Goal: Check status: Verify the current state of an ongoing process or item

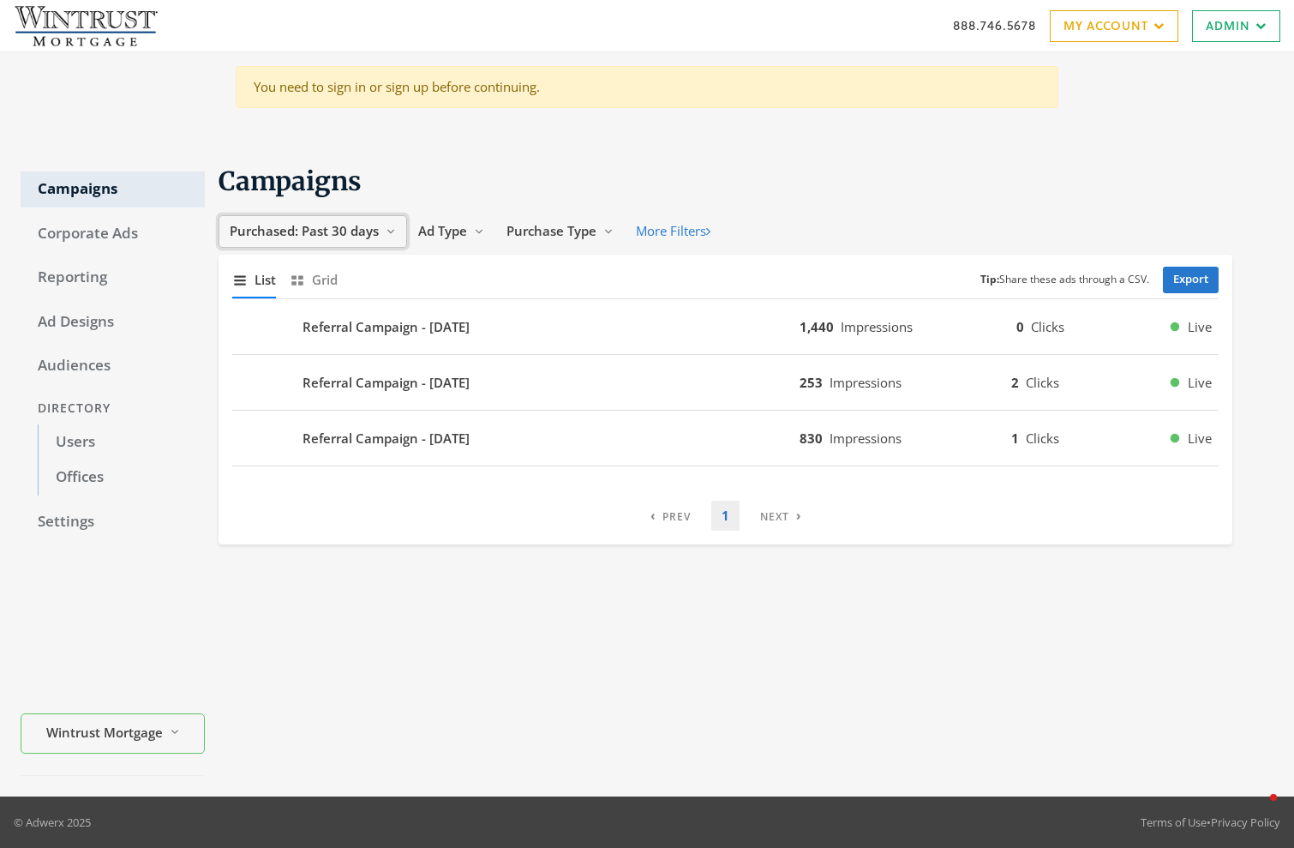
click at [339, 237] on span "Purchased: Past 30 days" at bounding box center [304, 230] width 149 height 17
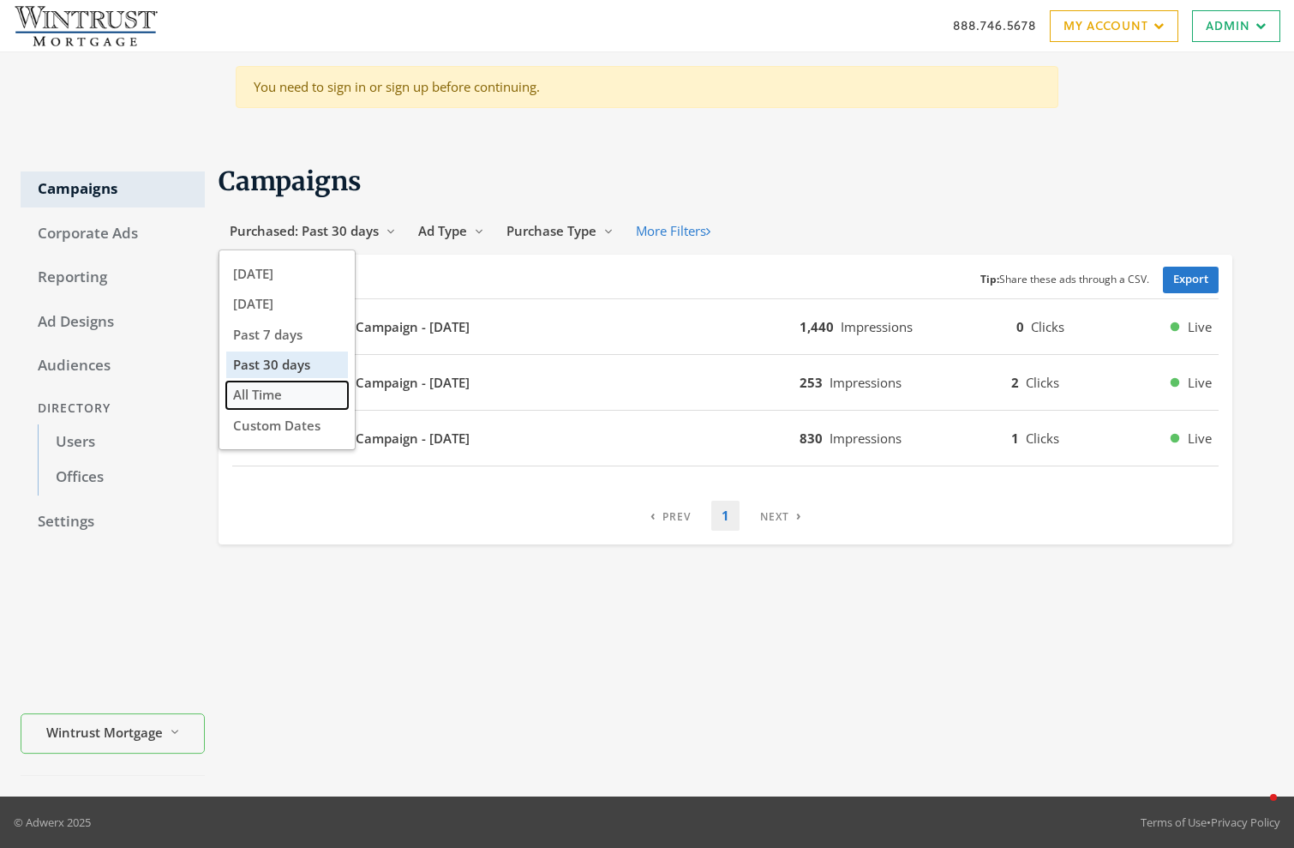
click at [297, 393] on button "All Time" at bounding box center [287, 394] width 122 height 27
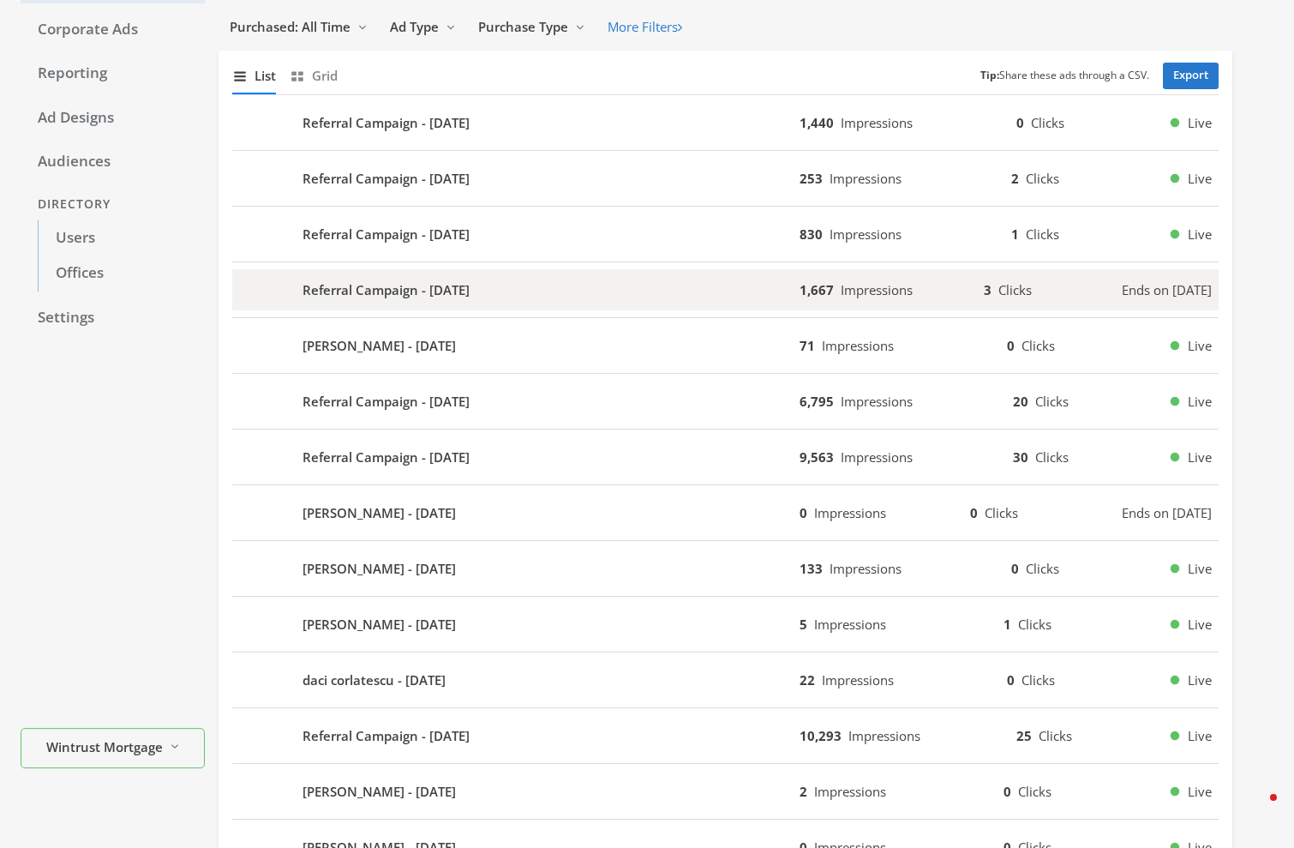
scroll to position [235, 0]
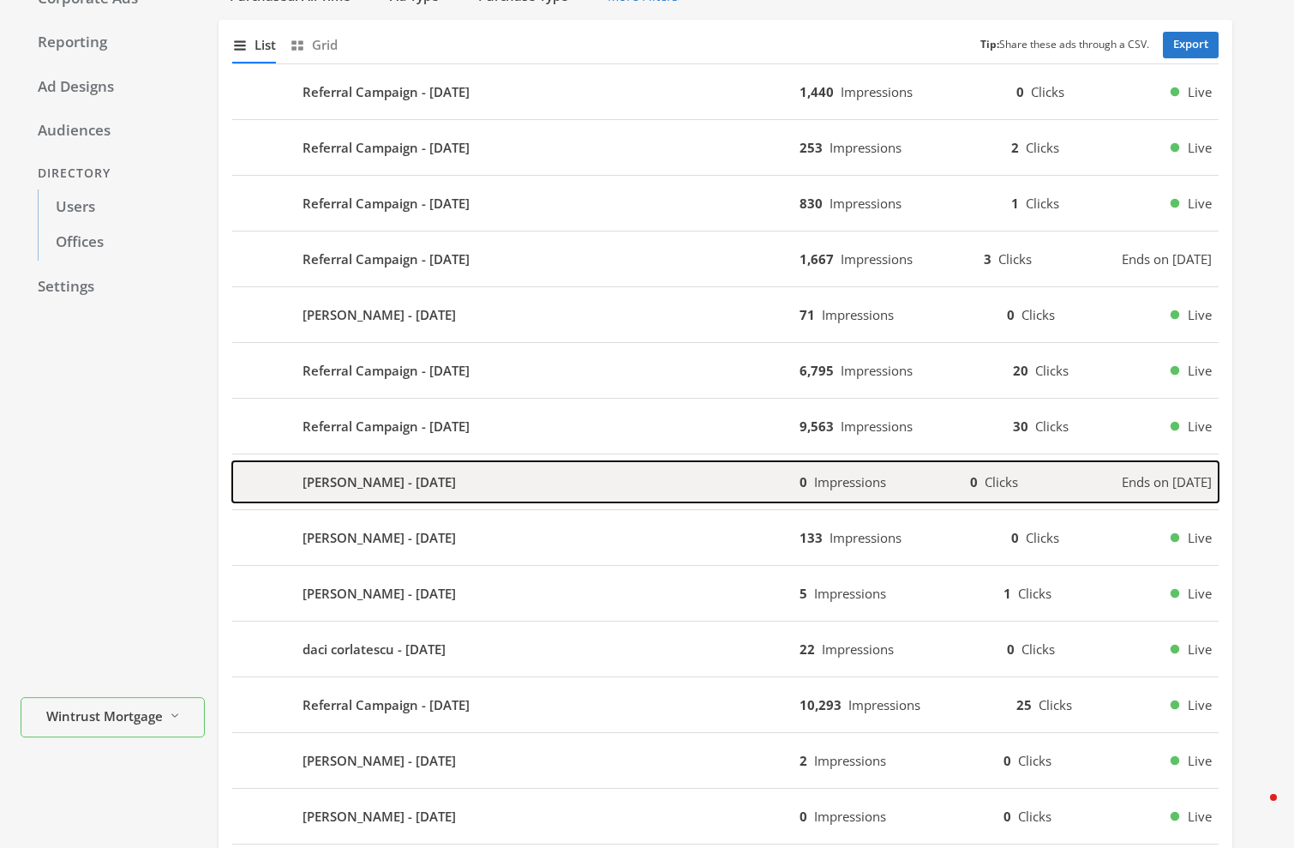
click at [491, 483] on div "[PERSON_NAME] - [DATE]" at bounding box center [515, 481] width 567 height 41
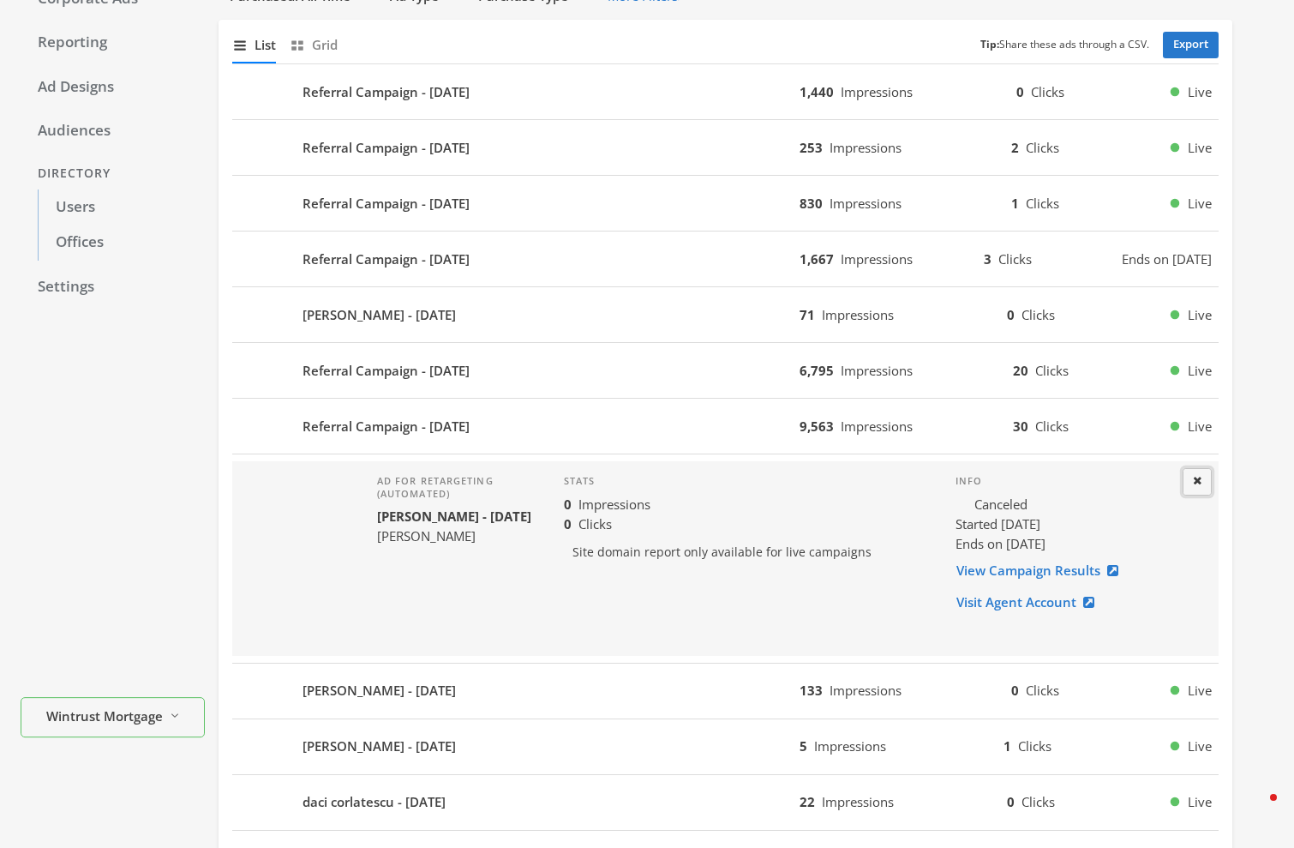
click at [1204, 482] on button "Close" at bounding box center [1197, 481] width 29 height 27
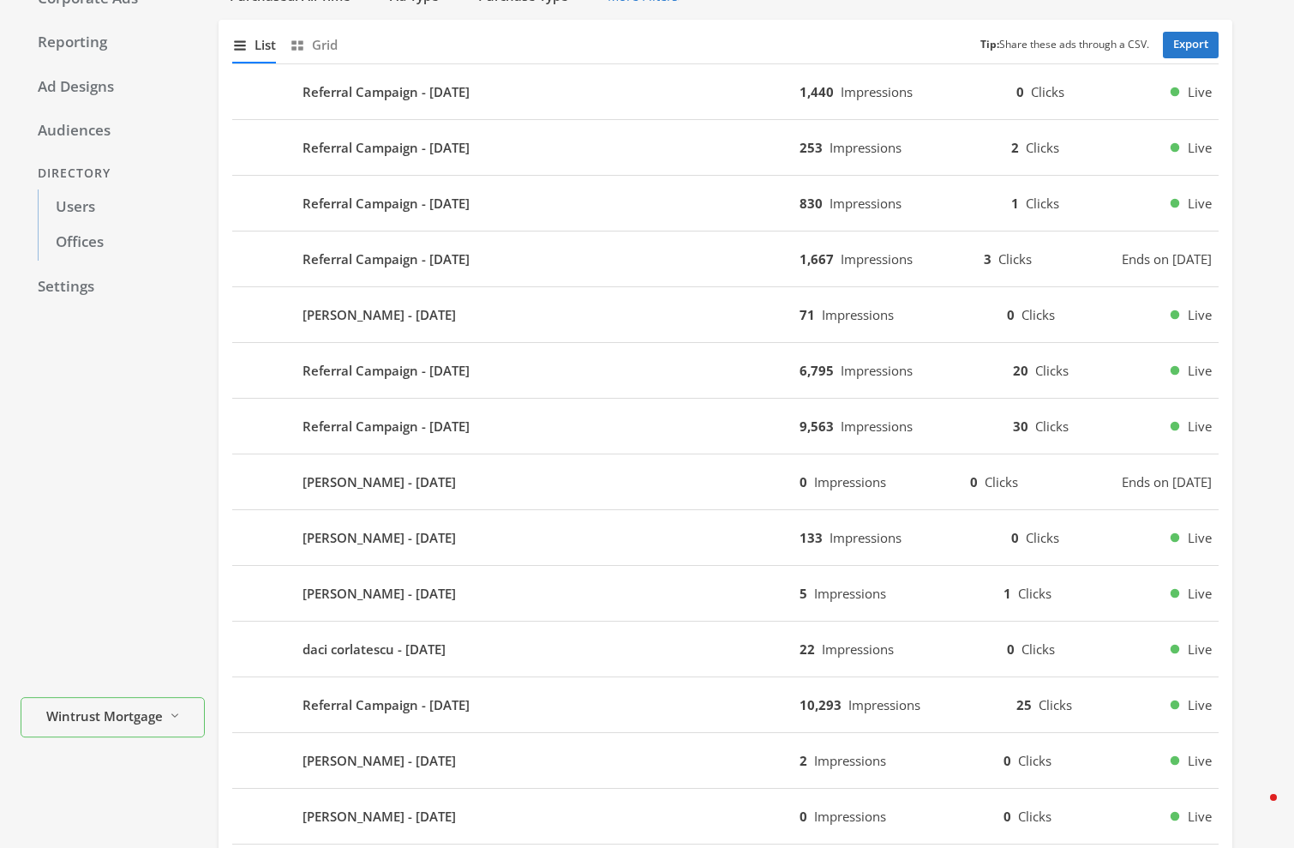
scroll to position [0, 0]
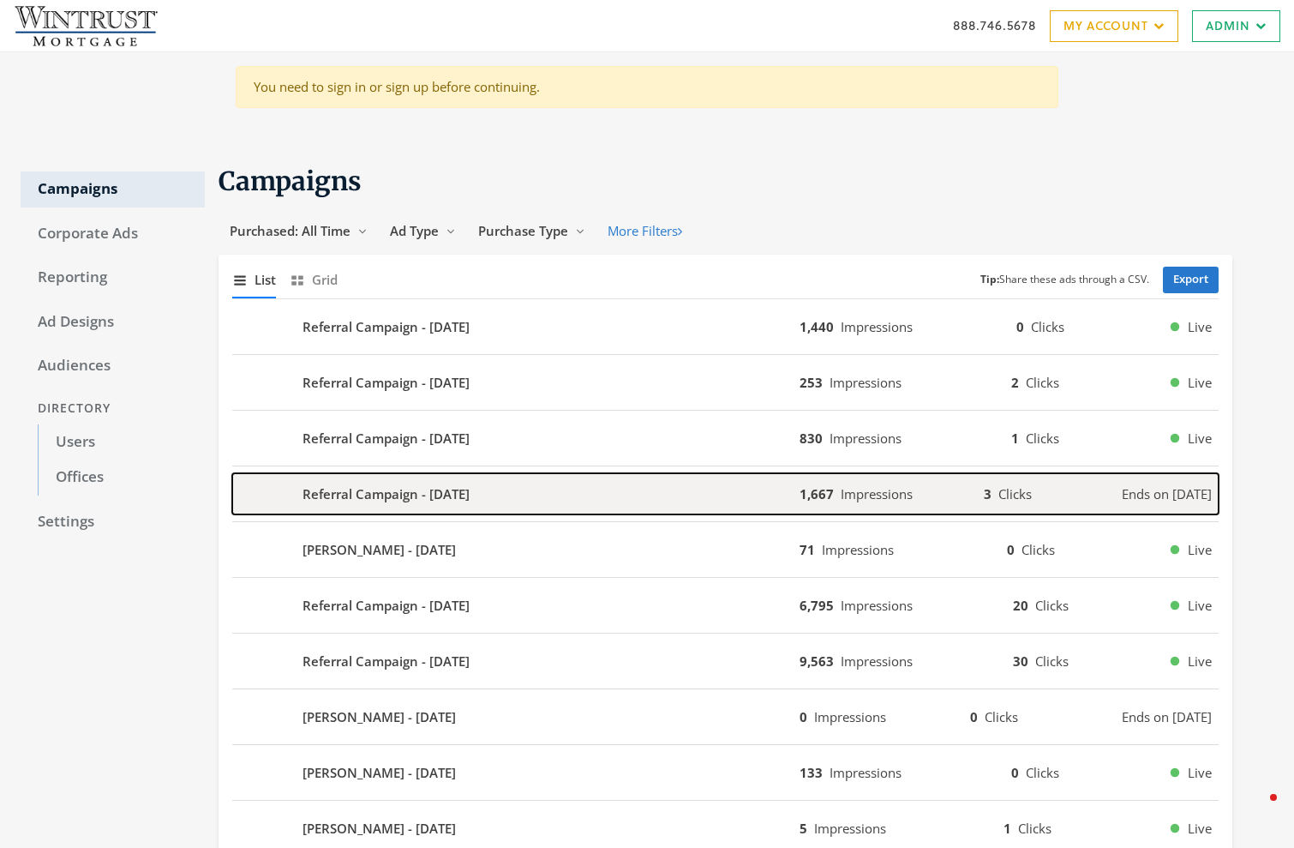
click at [353, 496] on b "Referral Campaign - [DATE]" at bounding box center [386, 494] width 167 height 20
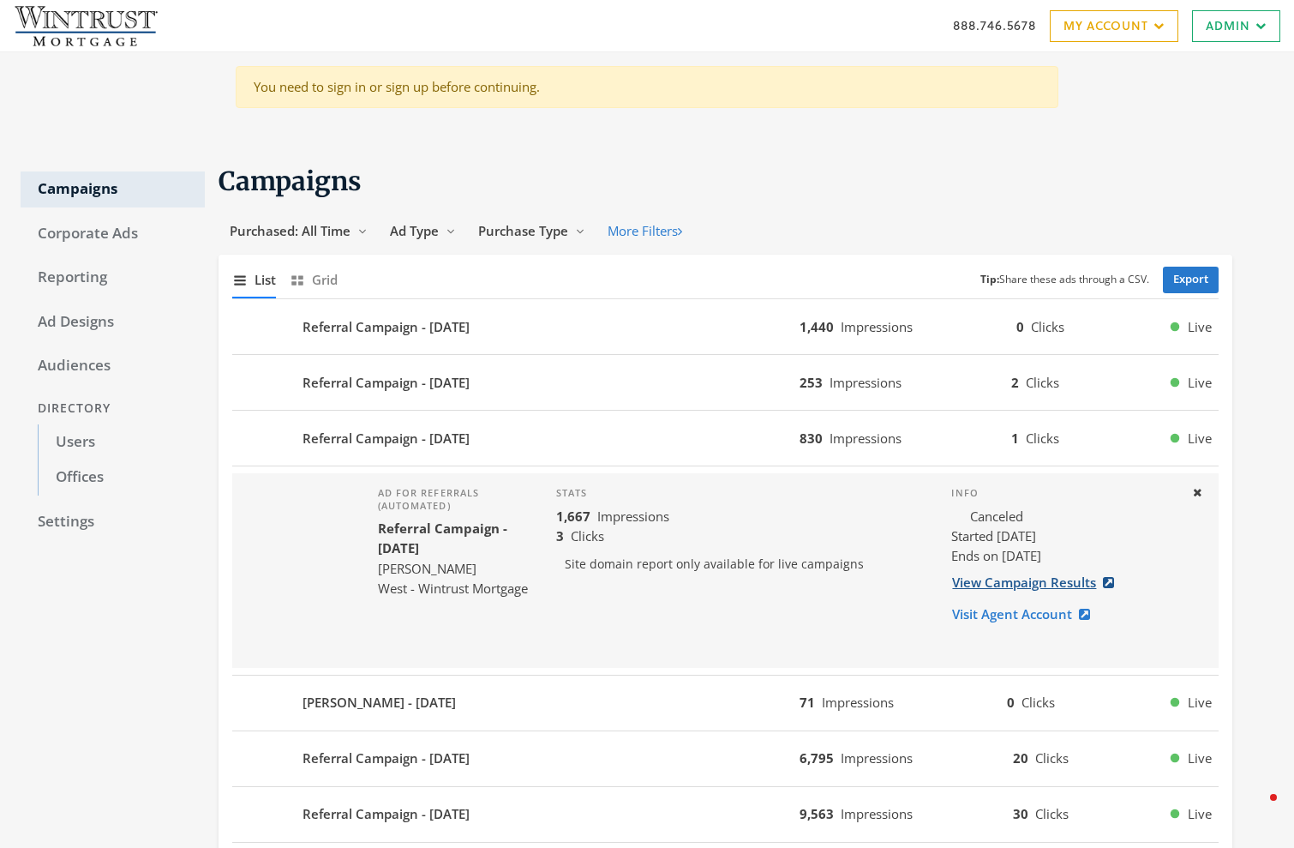
click at [1035, 583] on link "View Campaign Results" at bounding box center [1039, 583] width 174 height 32
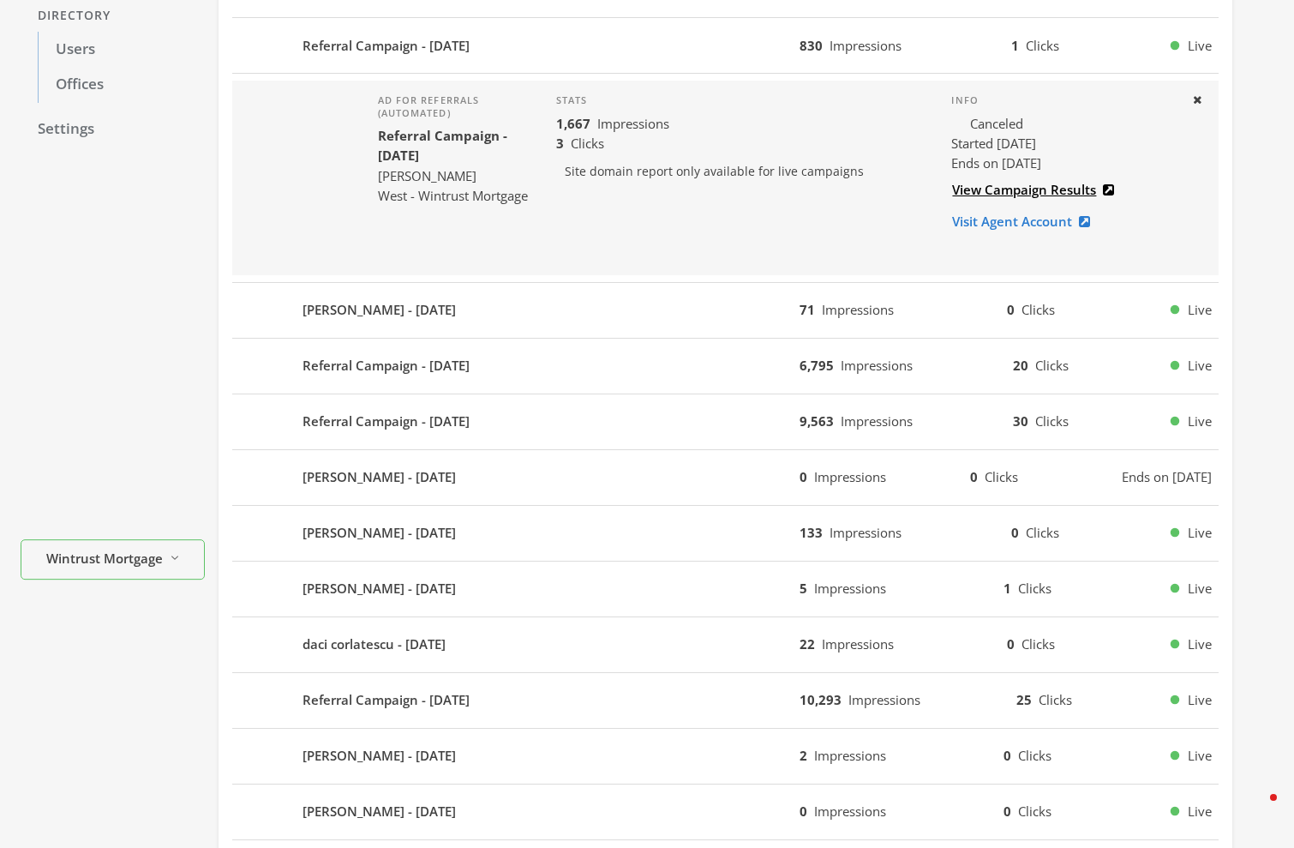
scroll to position [395, 0]
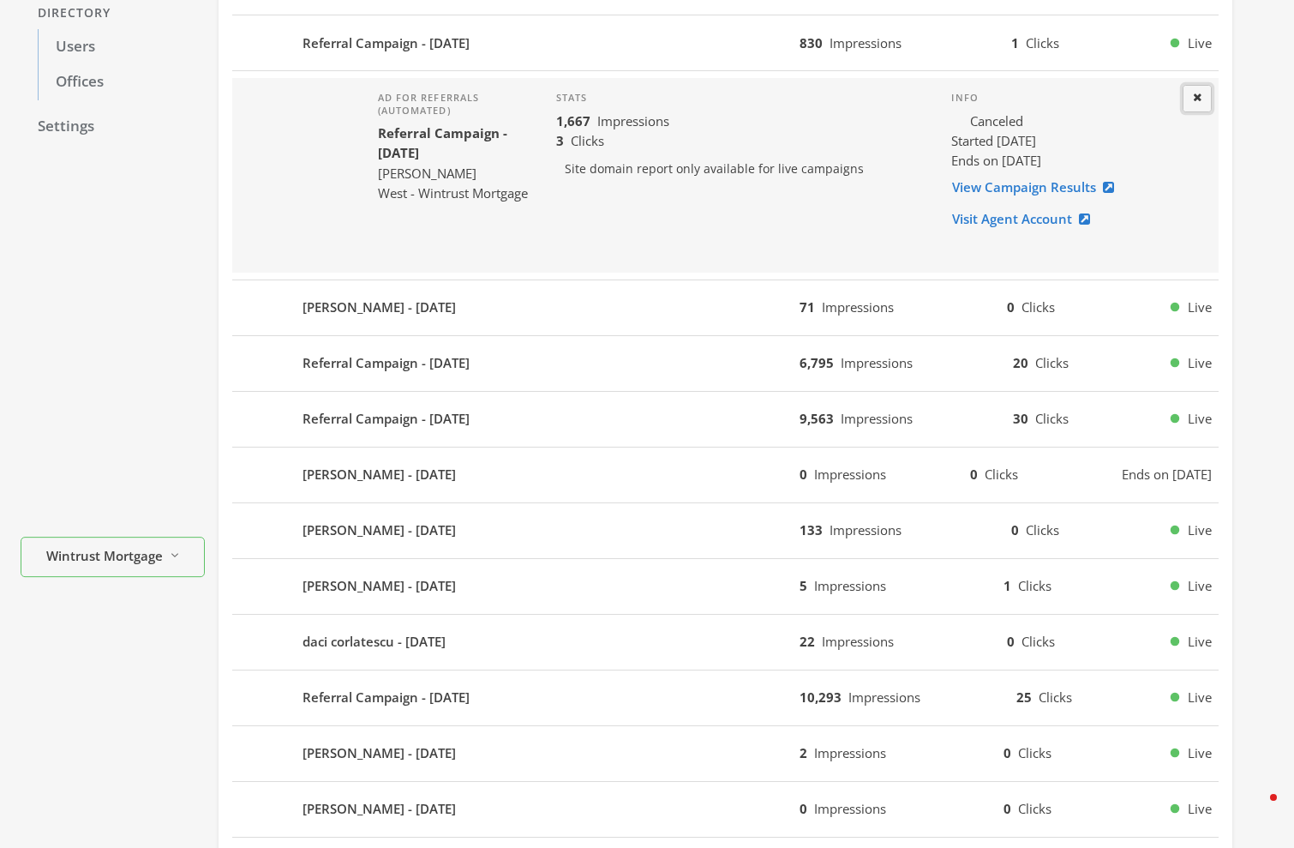
click at [1202, 99] on button "Close" at bounding box center [1197, 98] width 29 height 27
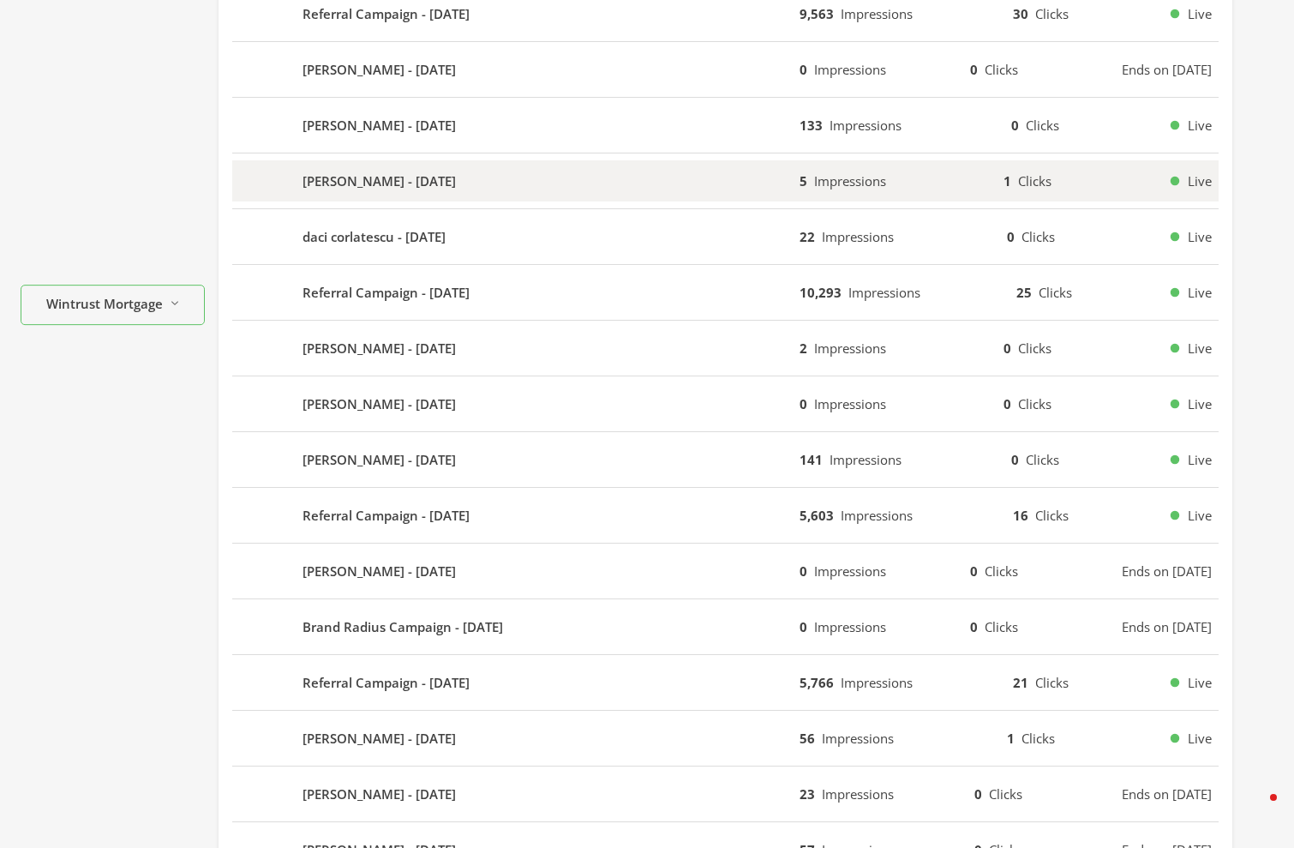
scroll to position [656, 0]
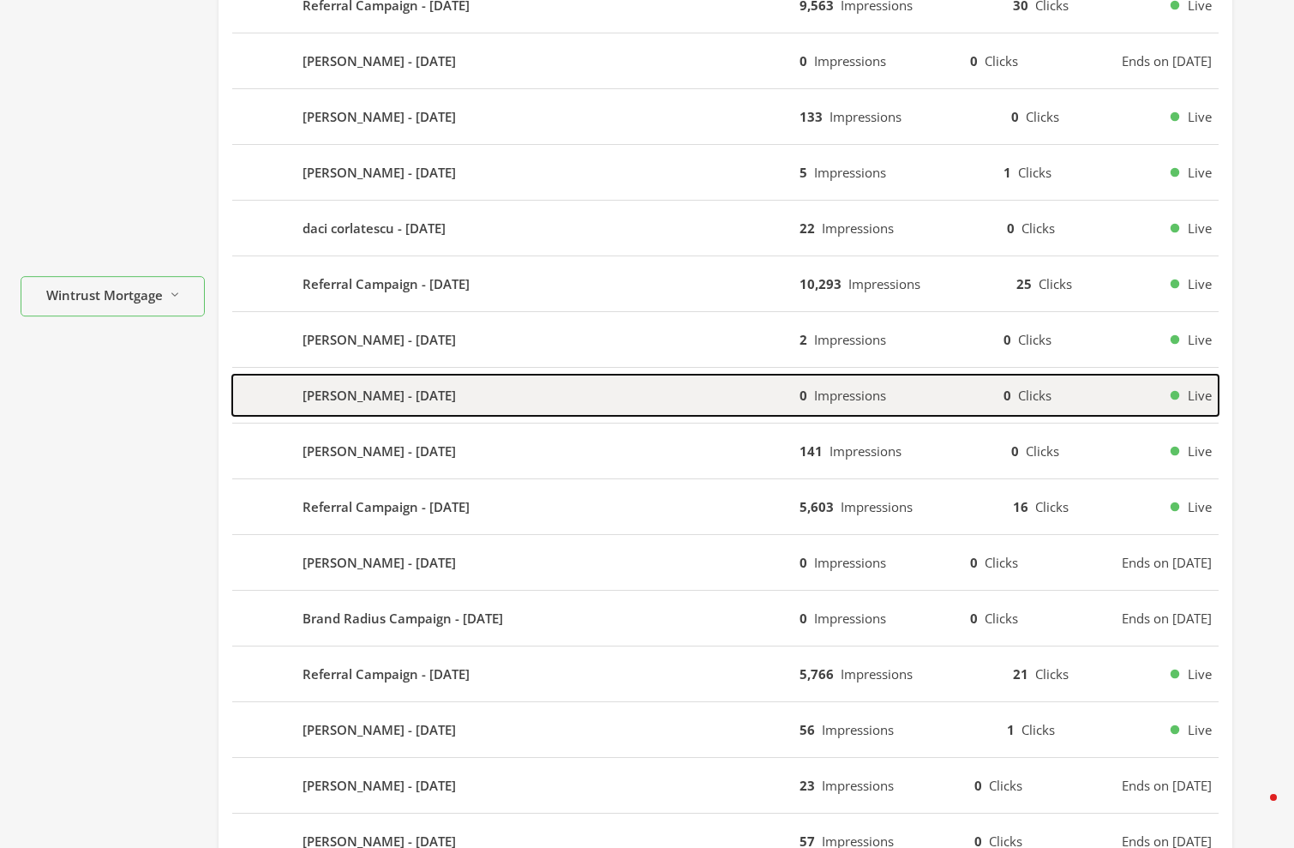
click at [552, 394] on div "[PERSON_NAME] - [DATE]" at bounding box center [515, 395] width 567 height 41
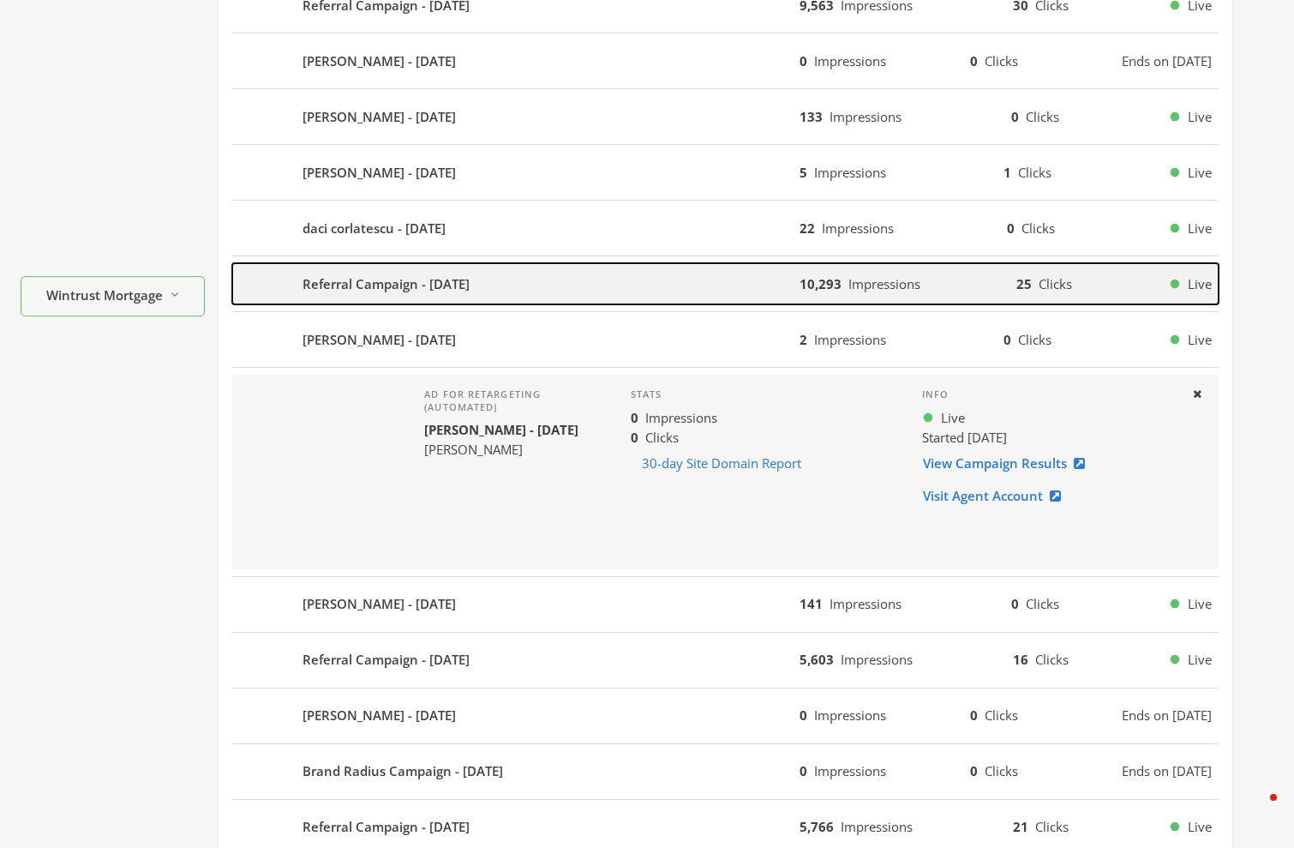
click at [622, 285] on div "Referral Campaign - [DATE]" at bounding box center [515, 283] width 567 height 41
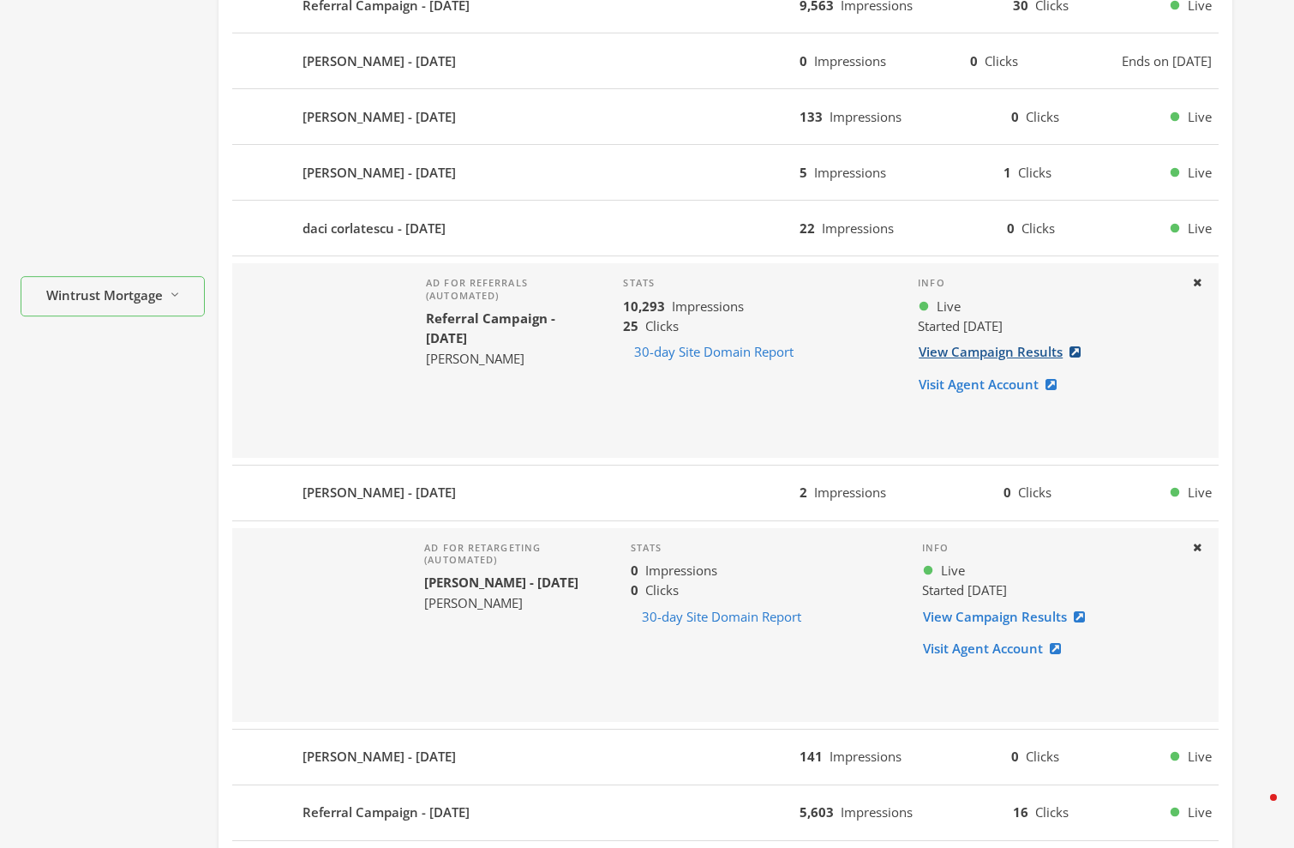
click at [1010, 356] on link "View Campaign Results" at bounding box center [1005, 352] width 174 height 32
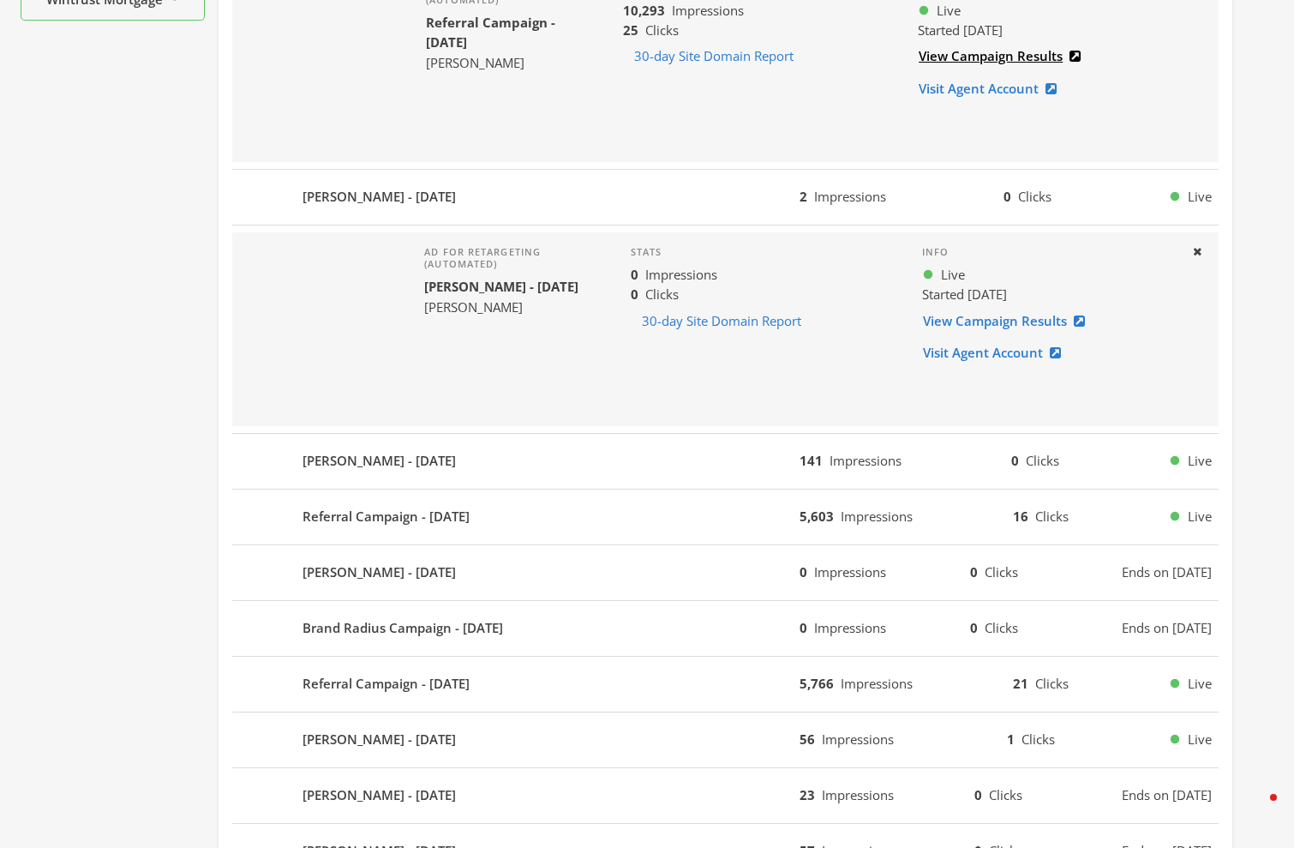
scroll to position [1245, 0]
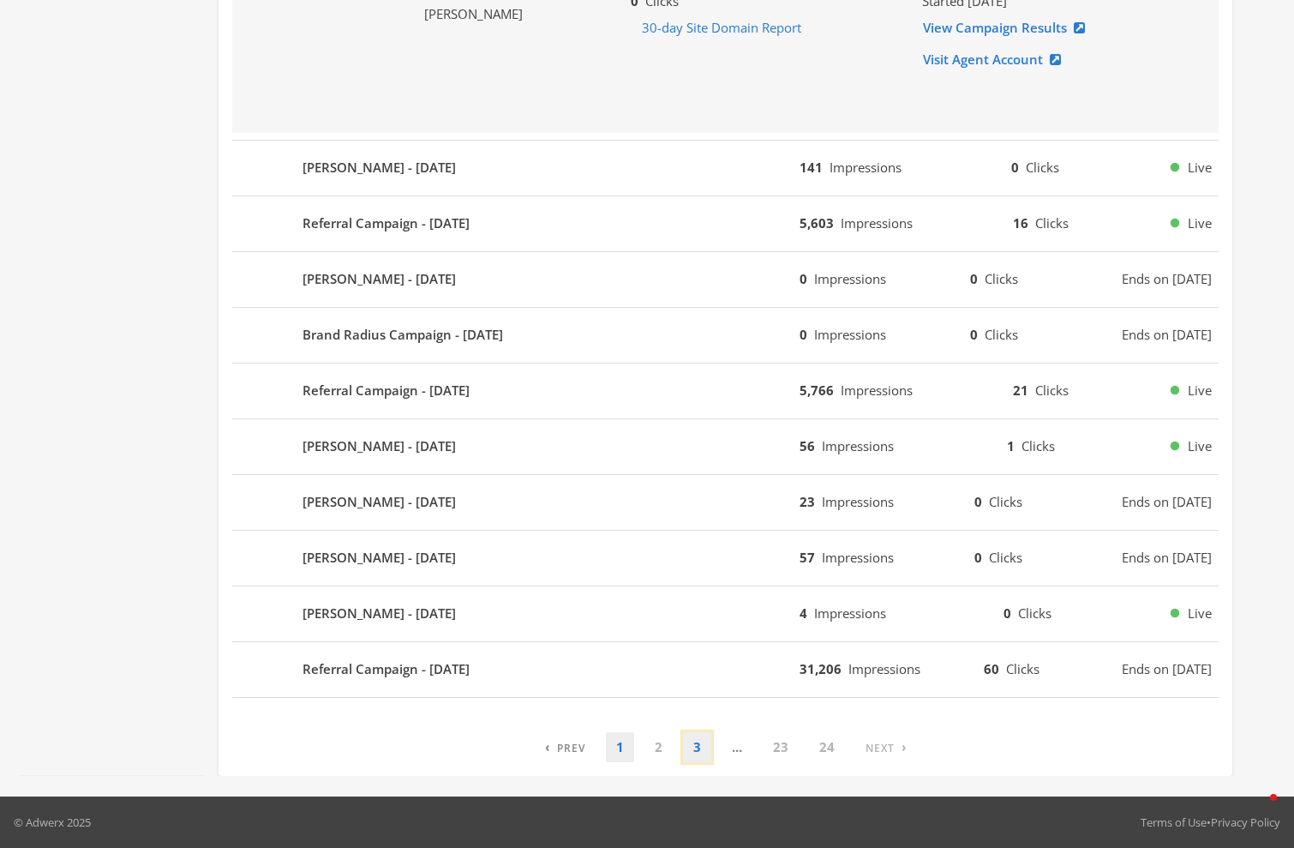
click at [688, 748] on link "3" at bounding box center [697, 747] width 28 height 30
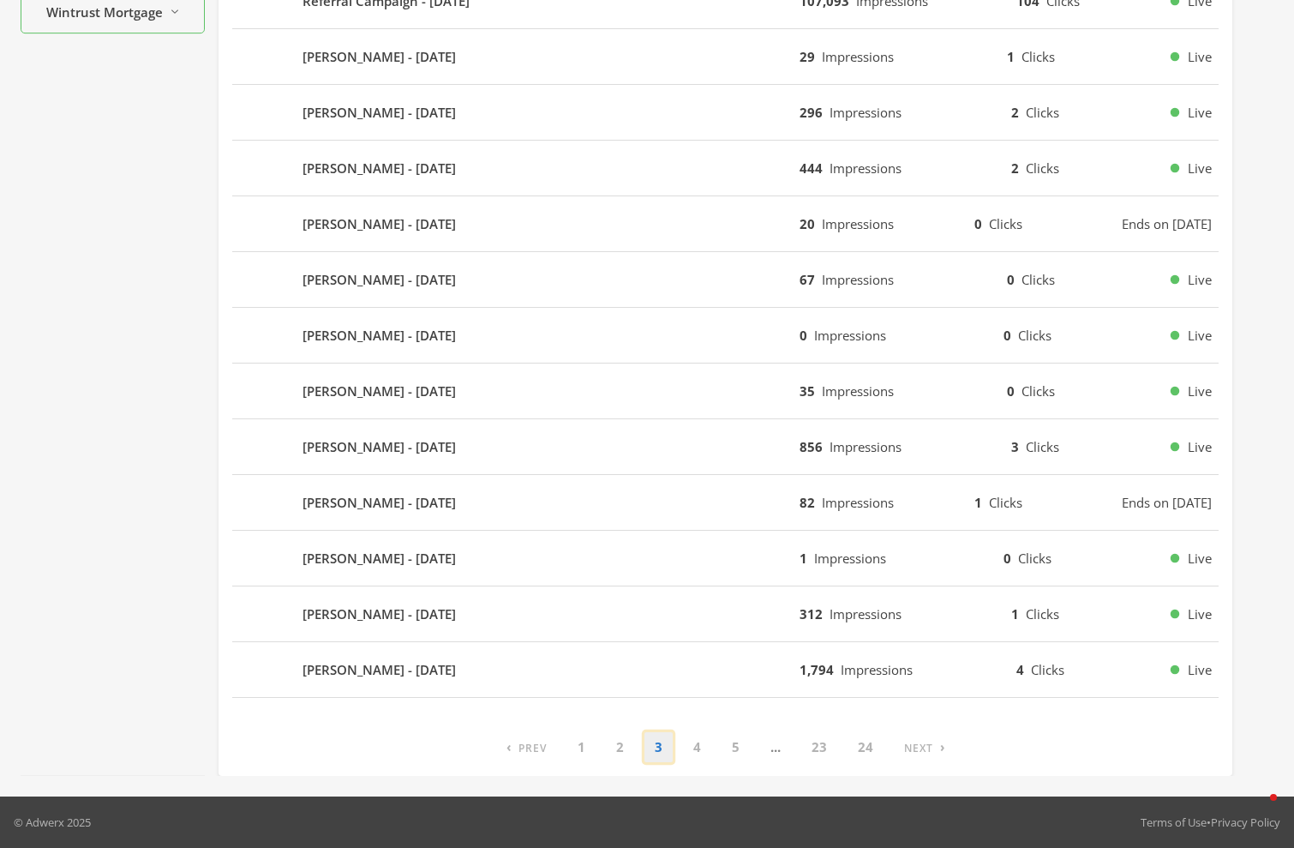
scroll to position [939, 0]
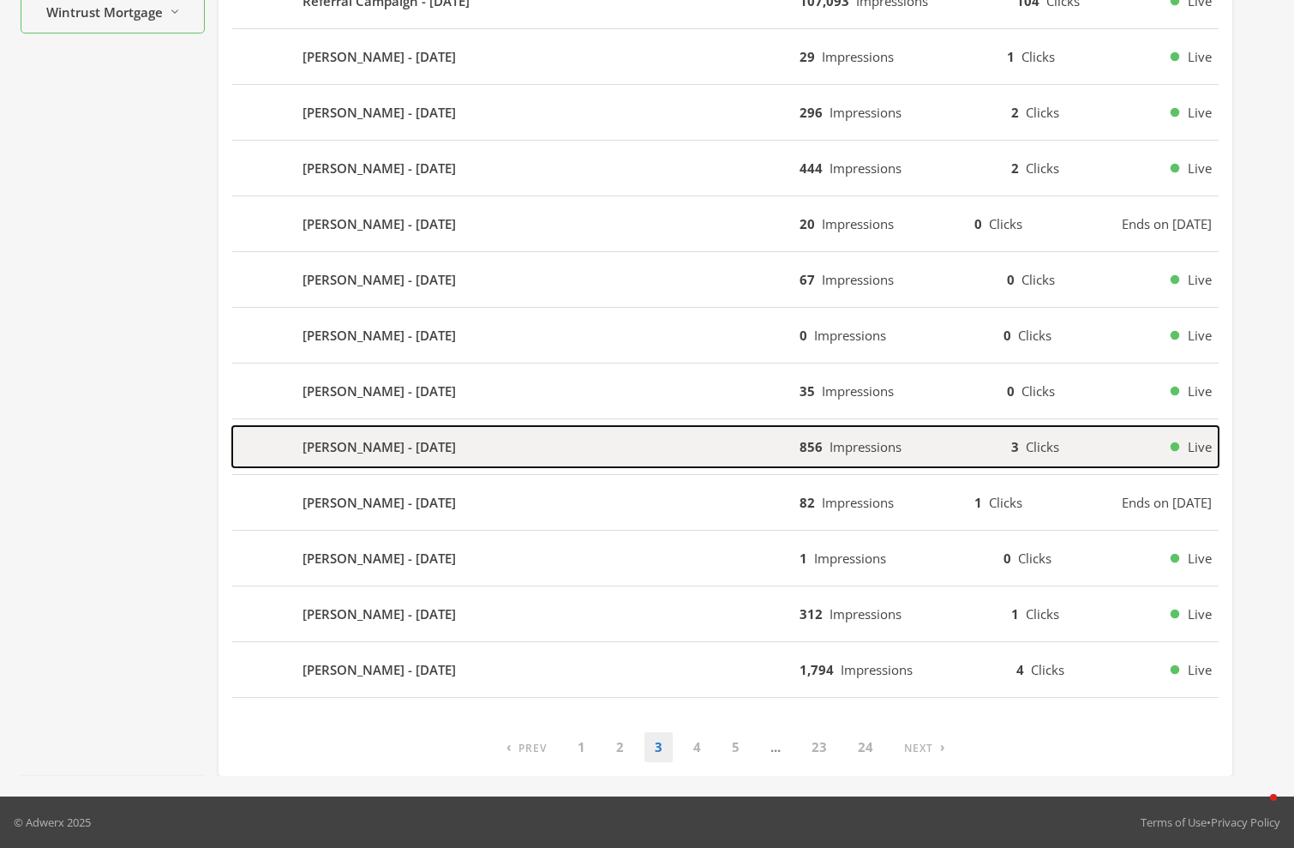
click at [578, 452] on div "[PERSON_NAME] - [DATE]" at bounding box center [515, 446] width 567 height 41
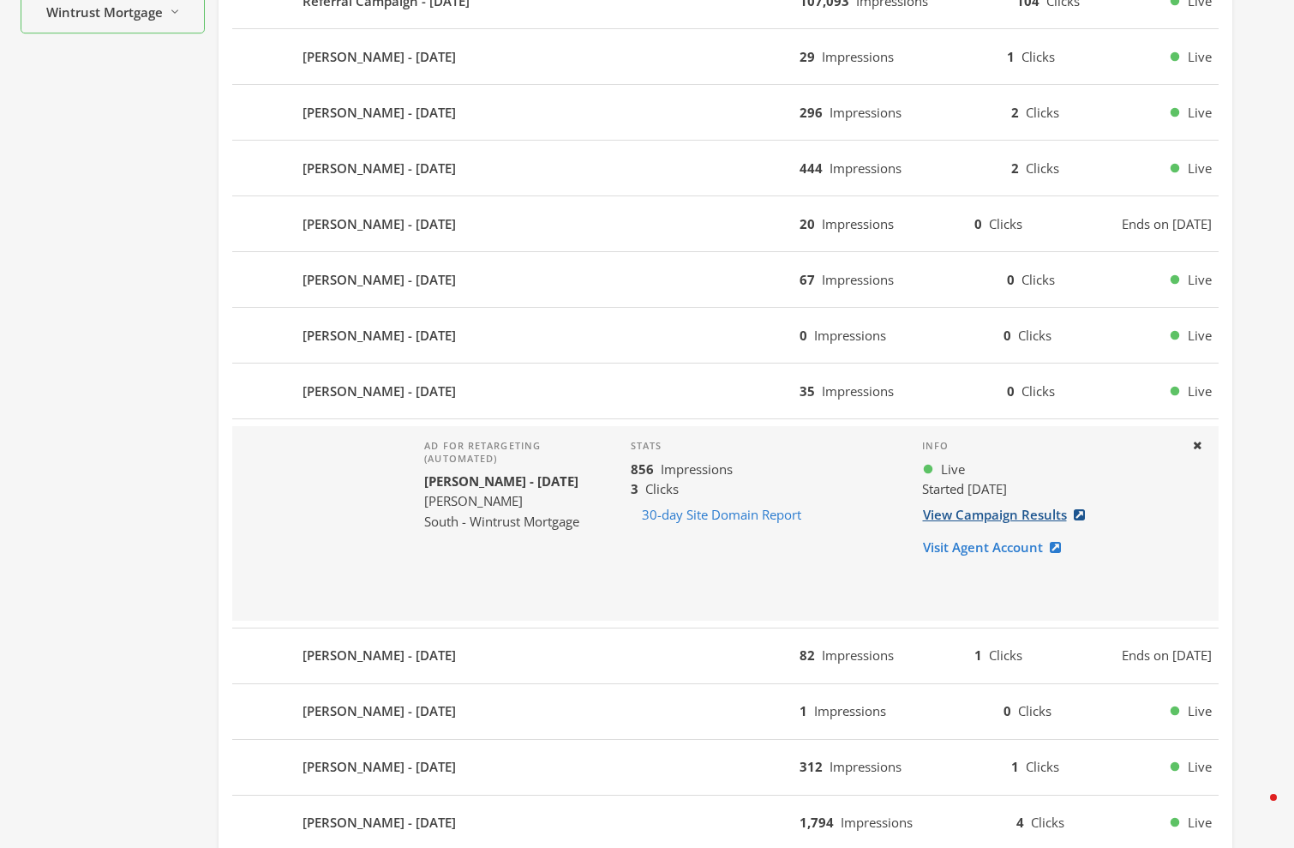
click at [1012, 521] on link "View Campaign Results" at bounding box center [1009, 515] width 174 height 32
click at [1199, 445] on icon at bounding box center [1197, 445] width 9 height 11
